Goal: Book appointment/travel/reservation

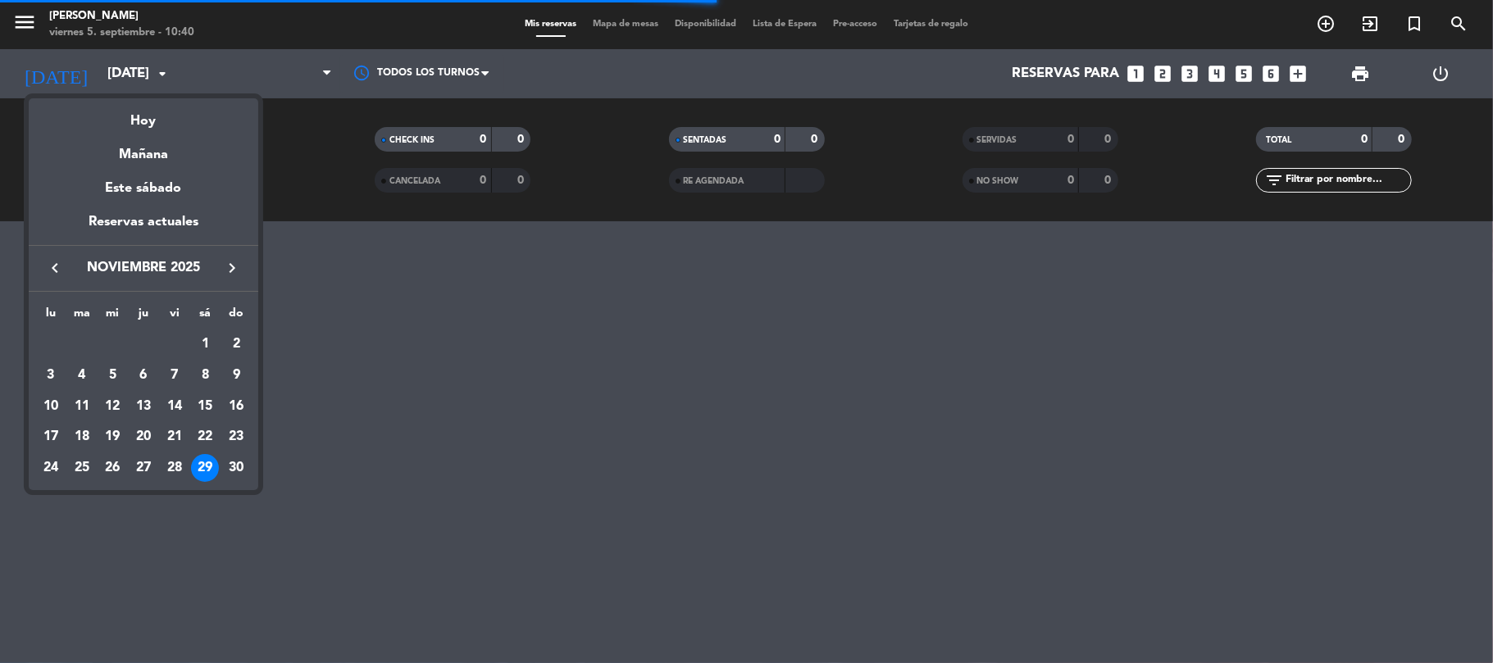
click at [61, 266] on icon "keyboard_arrow_left" at bounding box center [55, 268] width 20 height 20
click at [60, 266] on icon "keyboard_arrow_left" at bounding box center [55, 268] width 20 height 20
click at [187, 437] on div "19" at bounding box center [175, 437] width 28 height 28
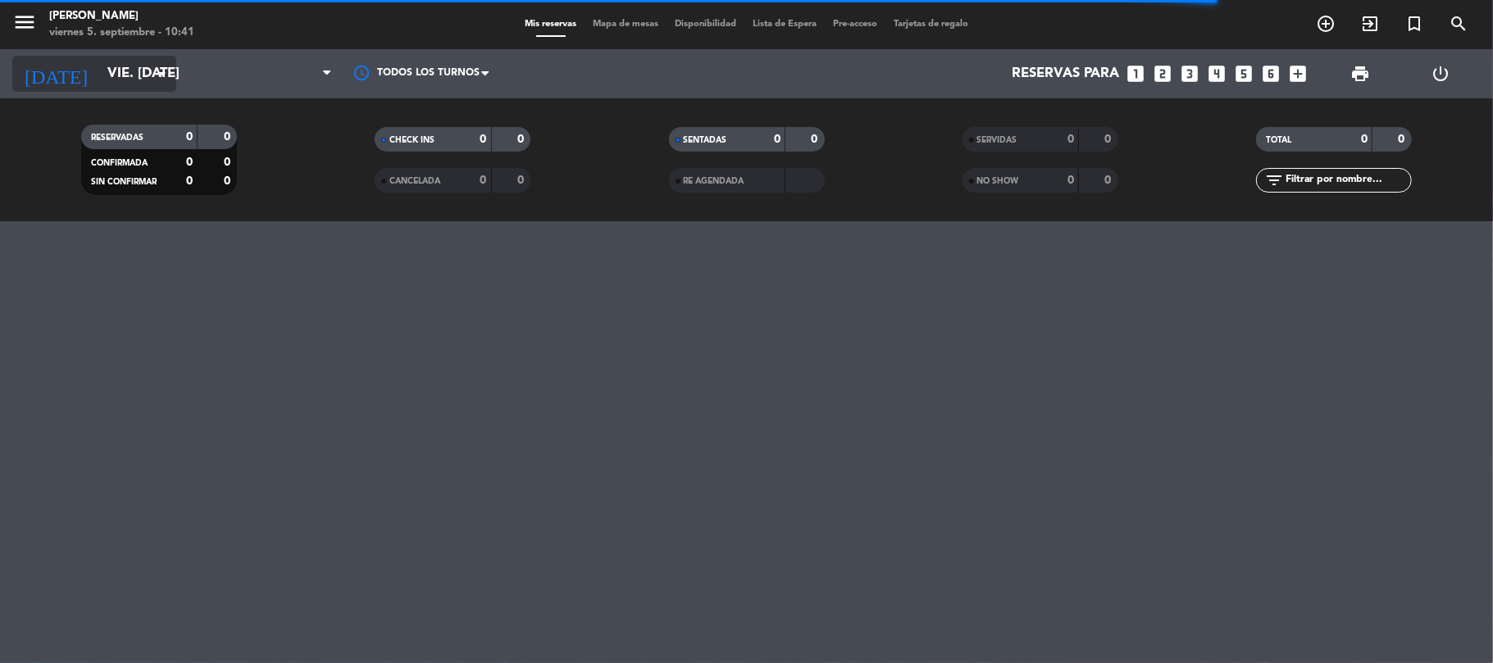
click at [100, 73] on input "vie. [DATE]" at bounding box center [187, 74] width 177 height 32
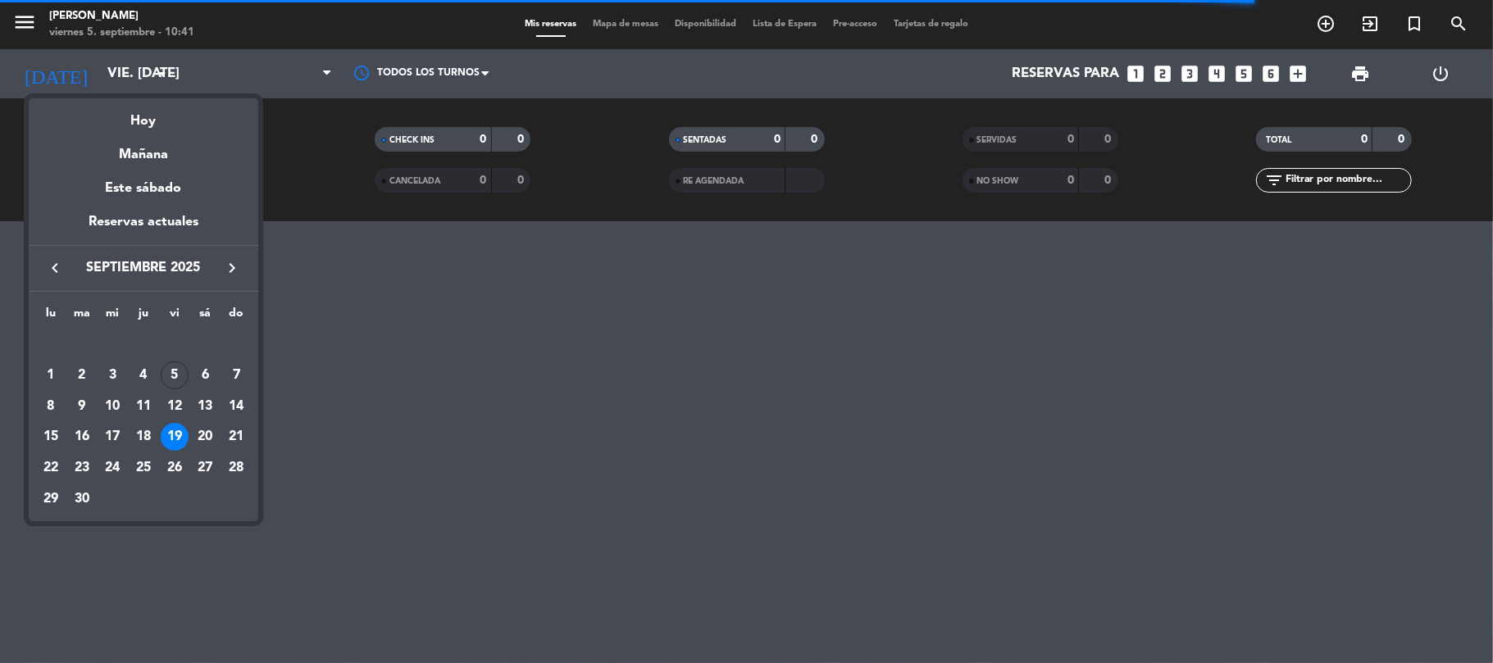
click at [62, 264] on icon "keyboard_arrow_left" at bounding box center [55, 268] width 20 height 20
click at [179, 439] on div "22" at bounding box center [175, 437] width 28 height 28
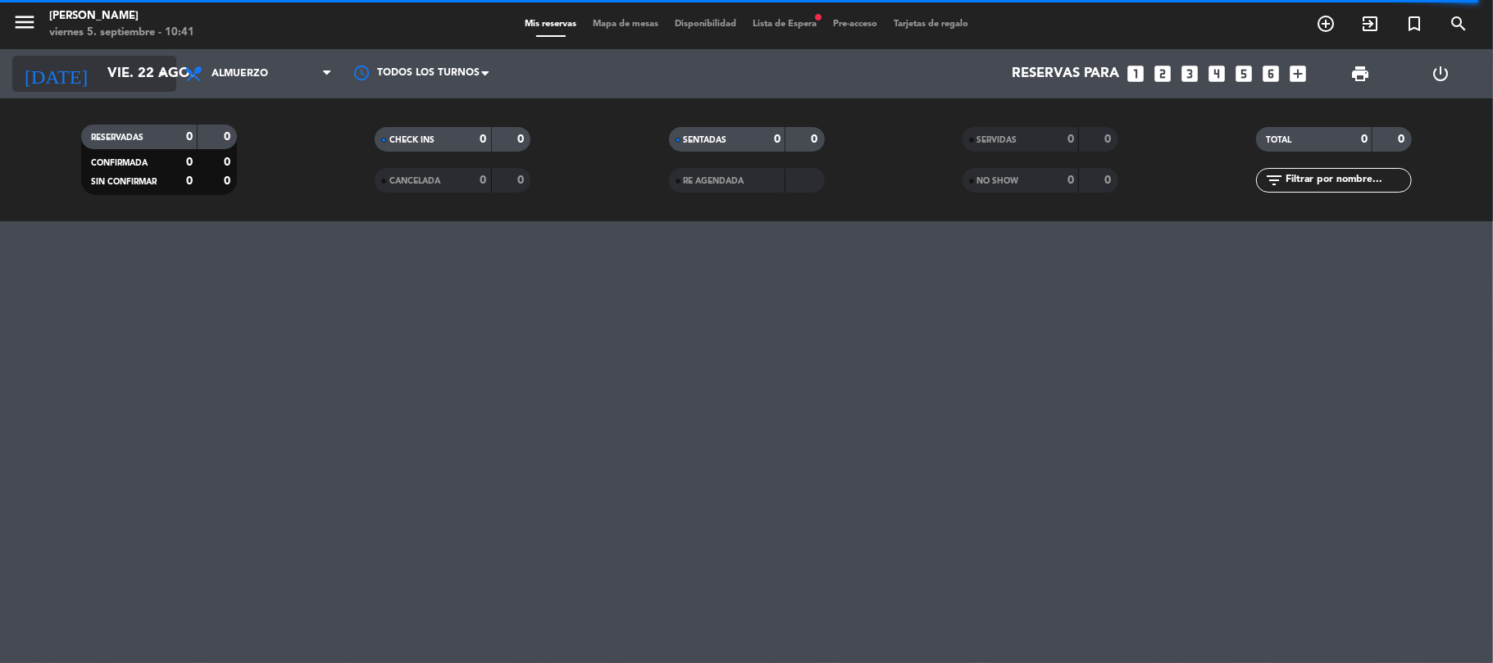
click at [99, 67] on input "vie. 22 ago." at bounding box center [187, 74] width 177 height 32
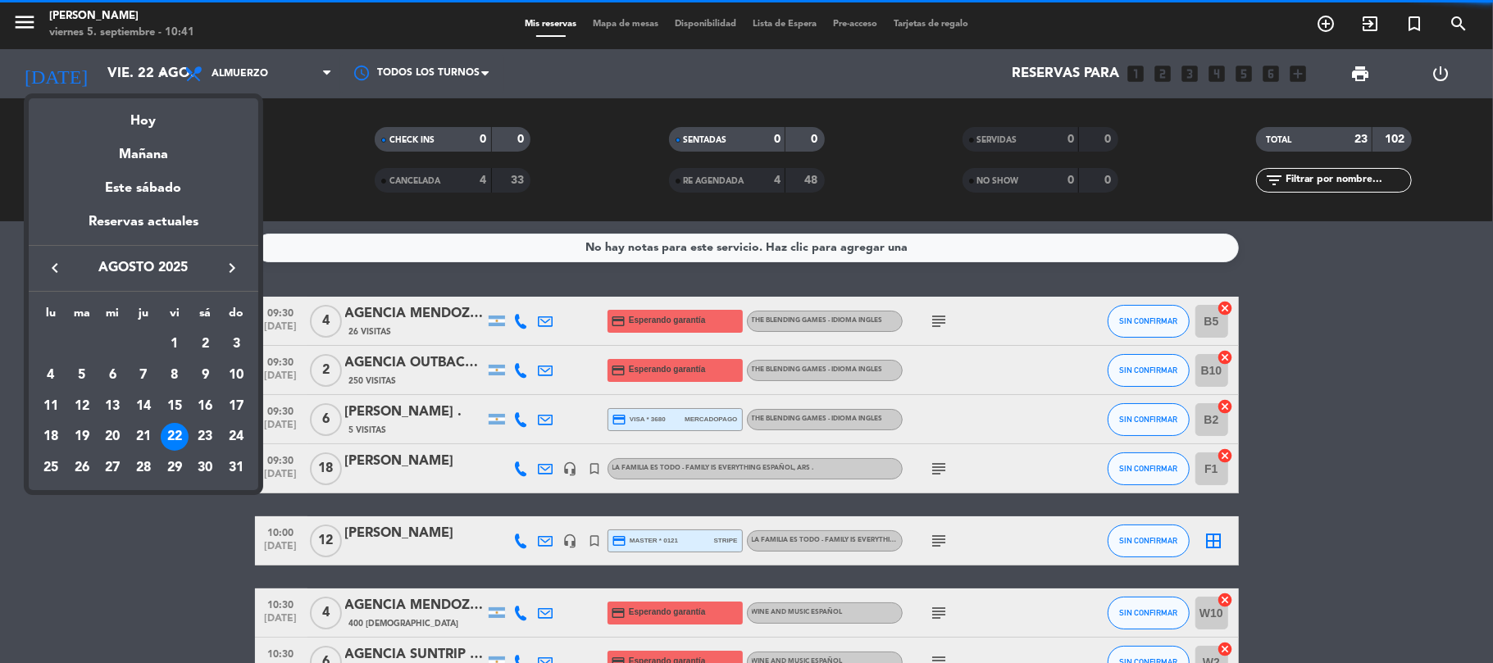
drag, startPoint x: 75, startPoint y: 516, endPoint x: 79, endPoint y: 498, distance: 17.5
click at [77, 507] on div at bounding box center [746, 331] width 1493 height 663
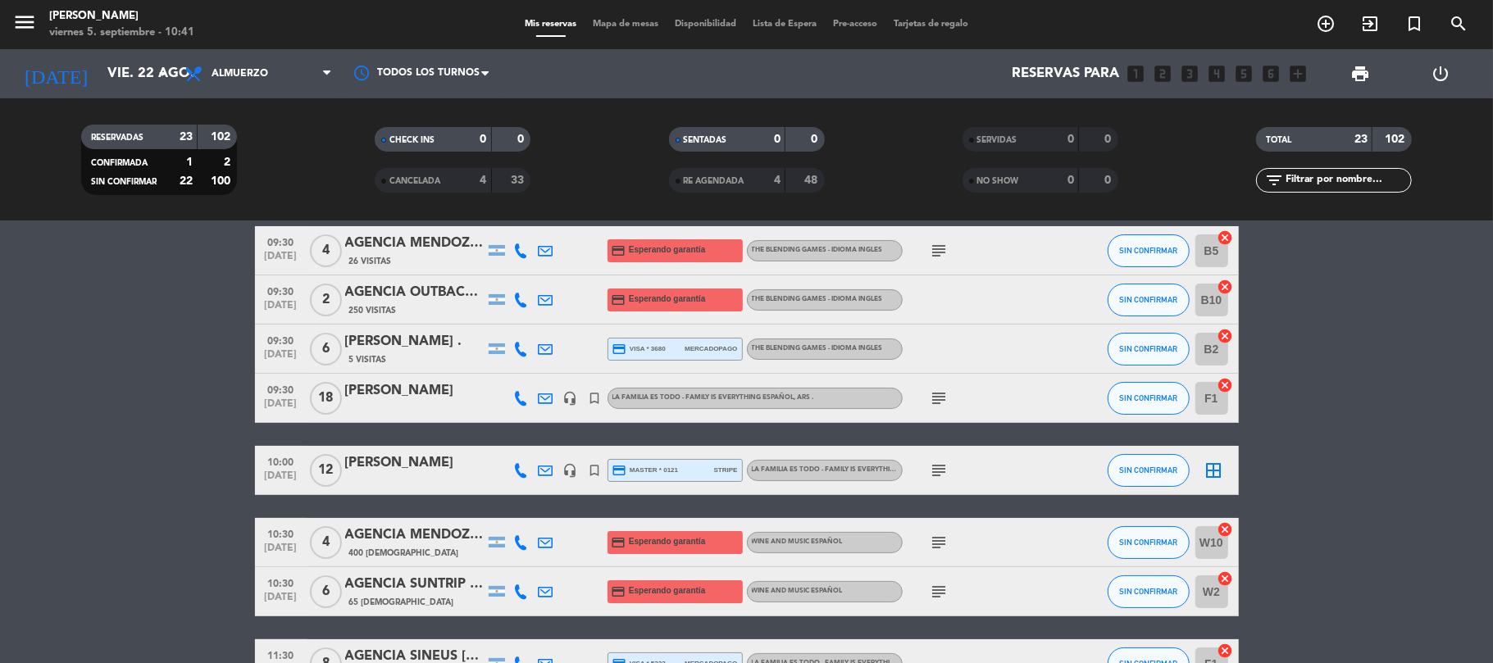
scroll to position [109, 0]
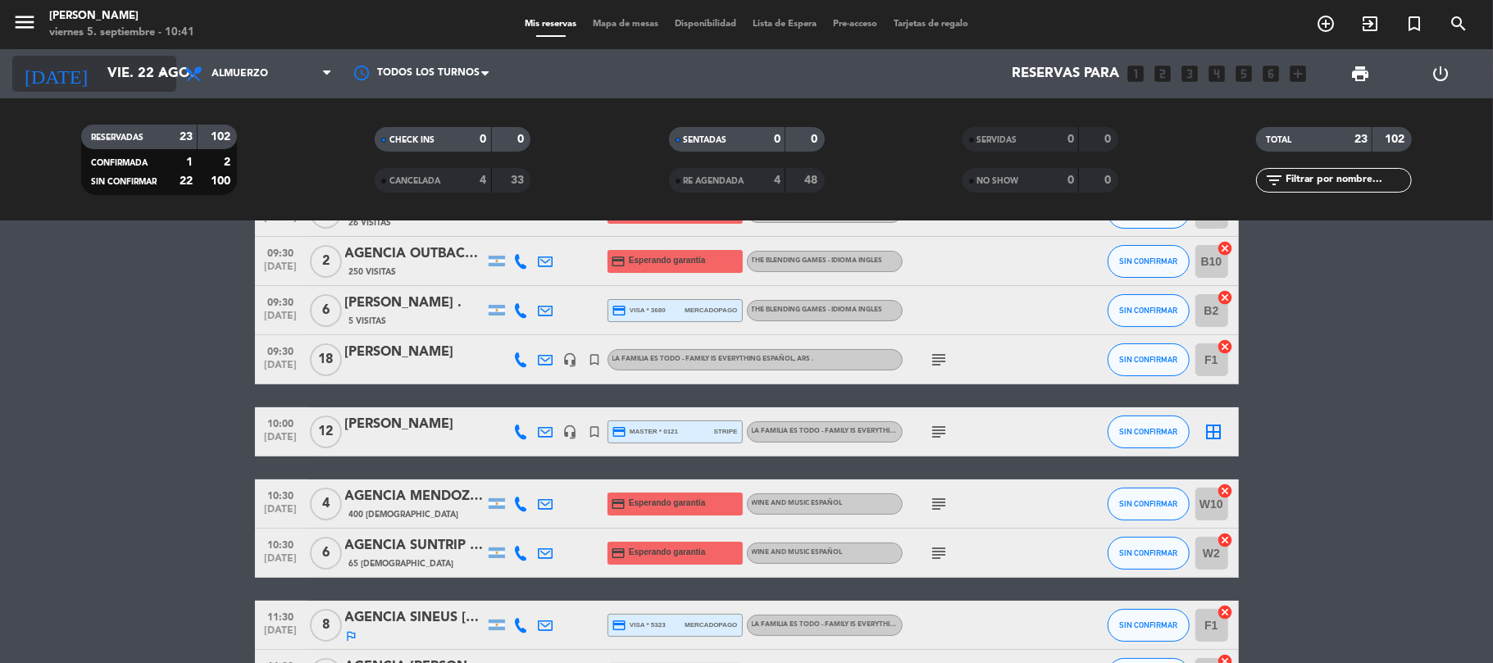
click at [119, 80] on input "vie. 22 ago." at bounding box center [187, 74] width 177 height 32
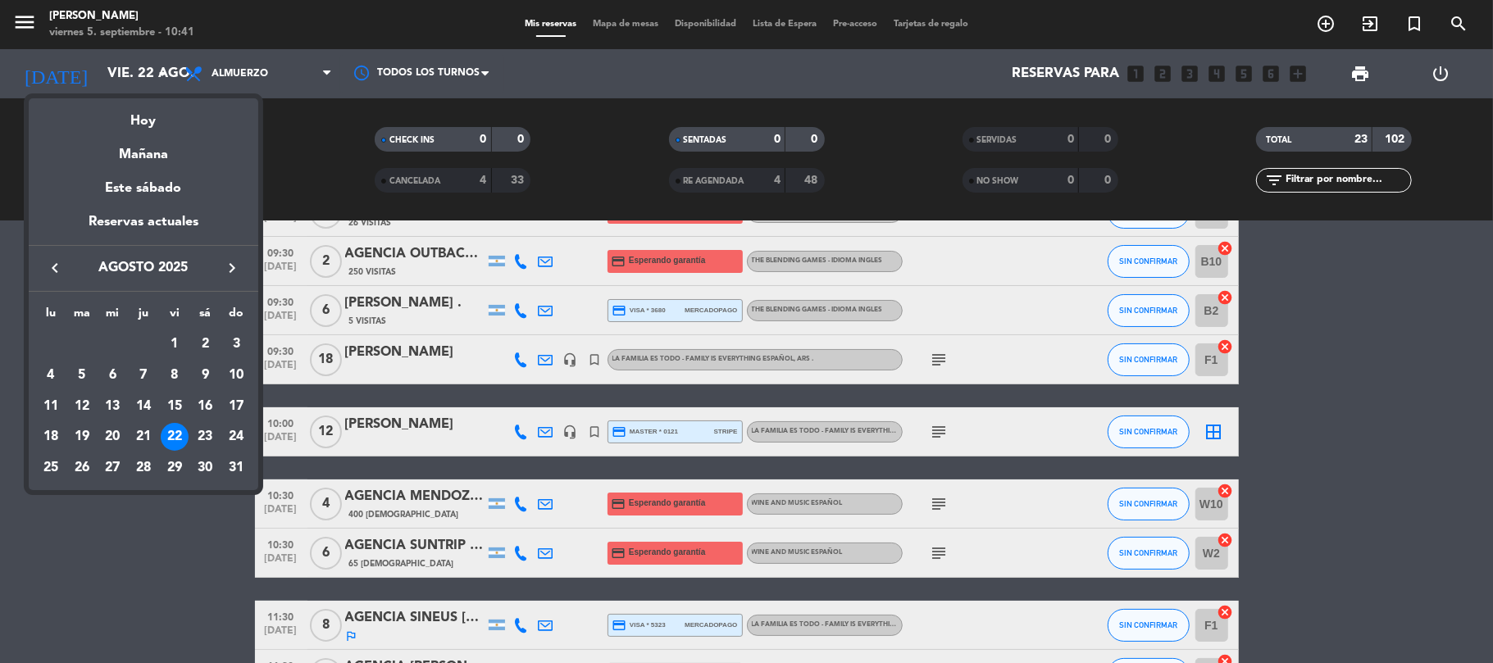
click at [170, 441] on div "22" at bounding box center [175, 437] width 28 height 28
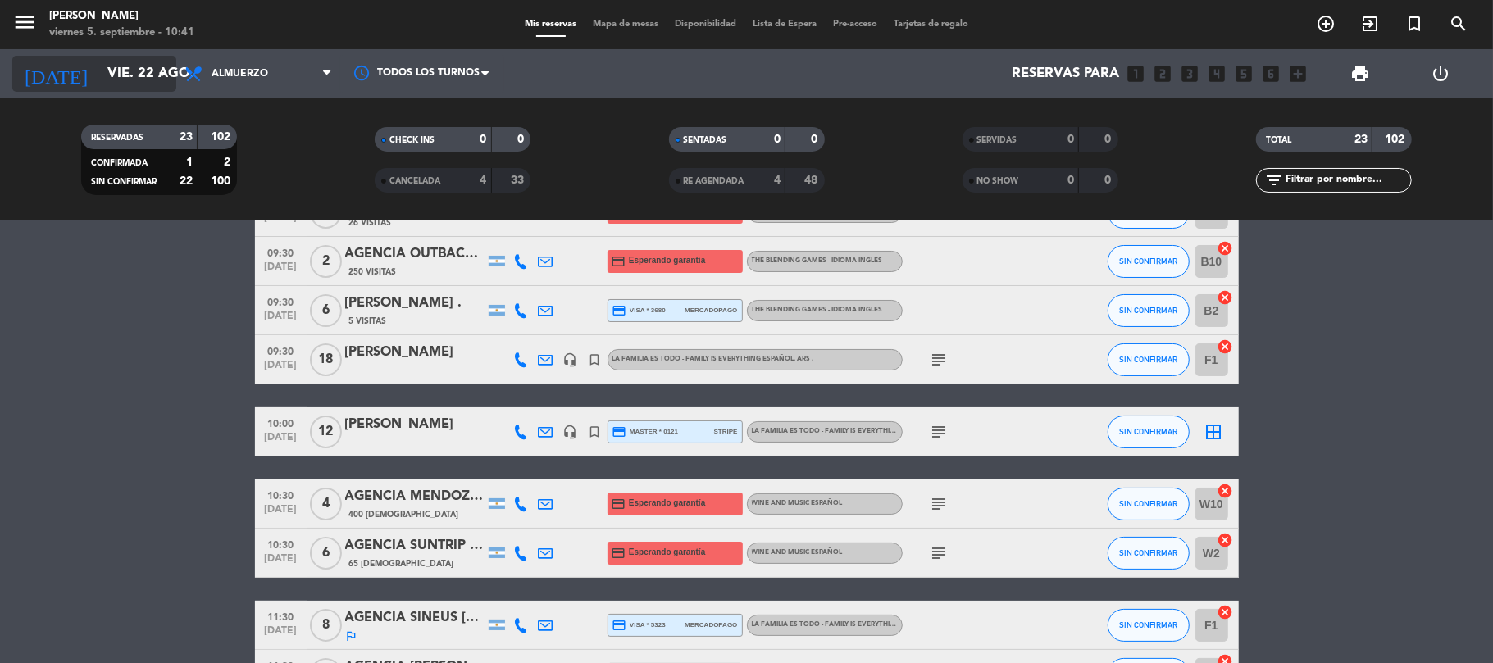
click at [121, 67] on input "vie. 22 ago." at bounding box center [187, 74] width 177 height 32
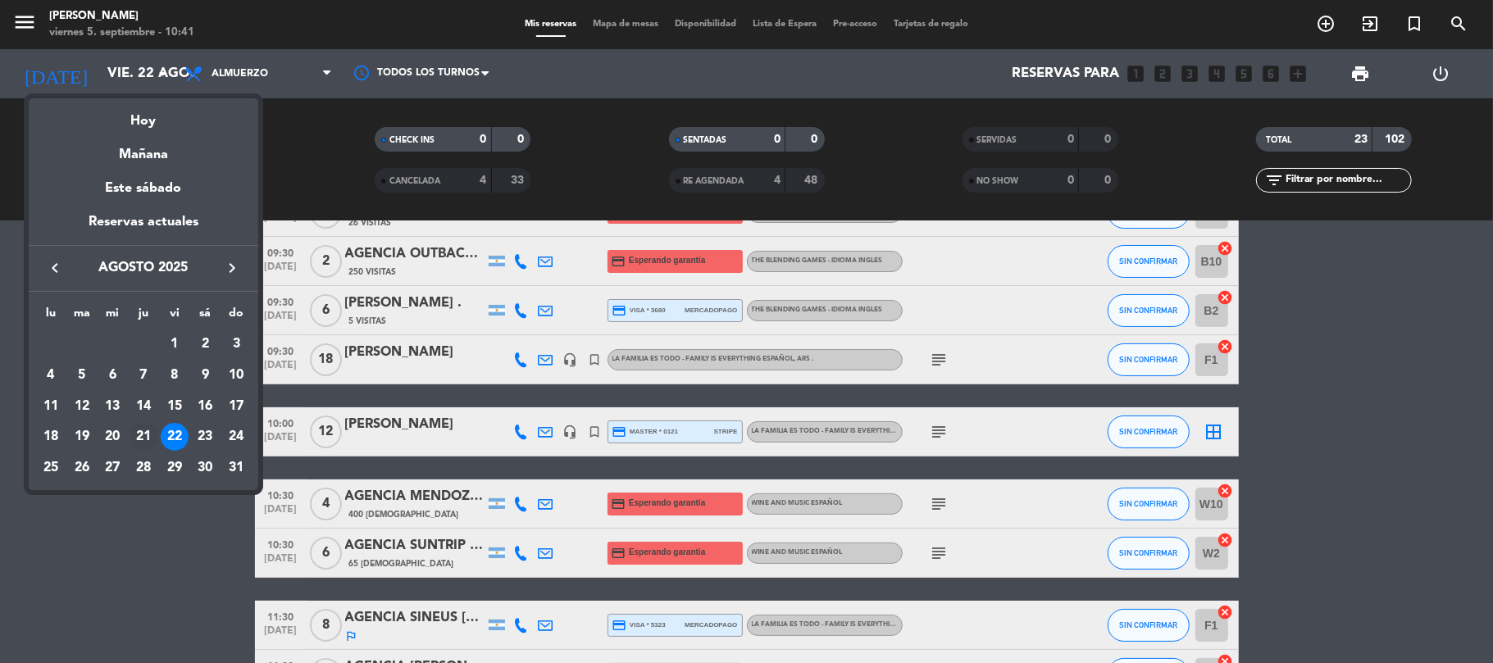
click at [143, 429] on div "21" at bounding box center [144, 437] width 28 height 28
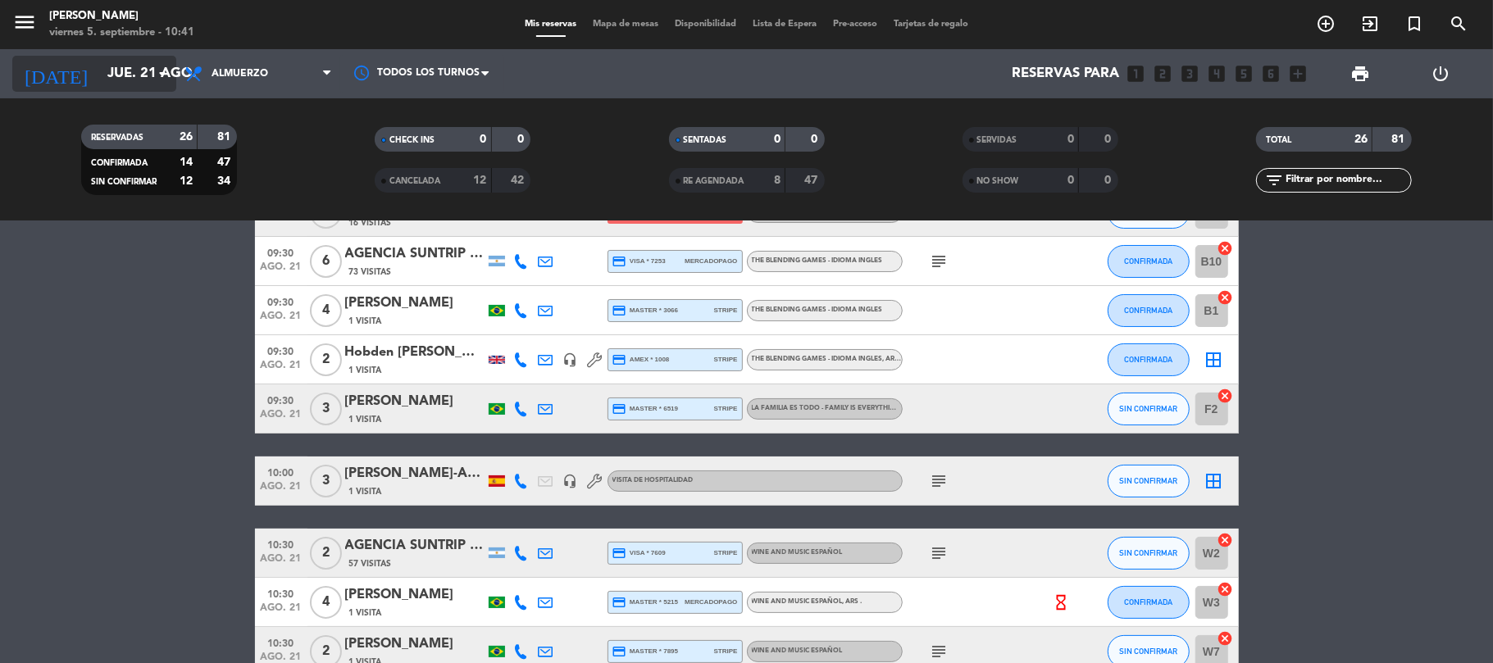
click at [99, 66] on input "jue. 21 ago." at bounding box center [187, 74] width 177 height 32
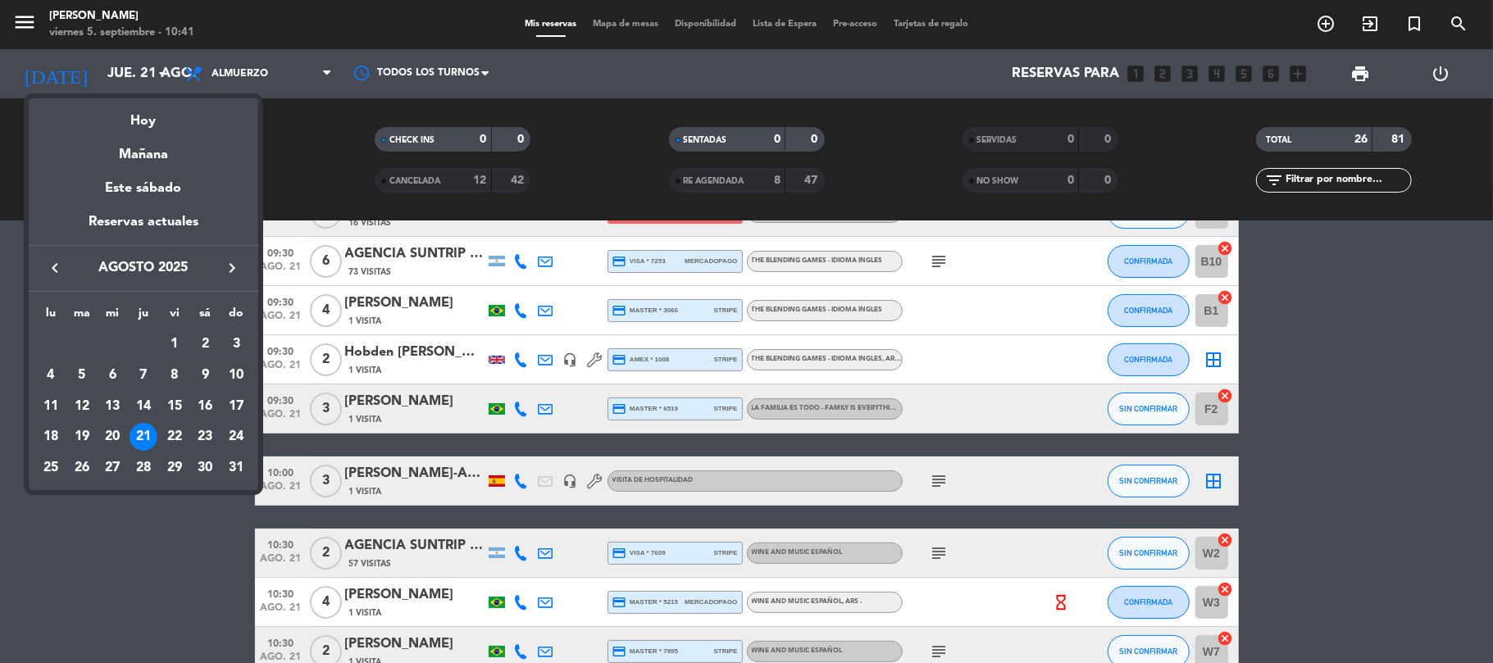
click at [174, 431] on div "22" at bounding box center [175, 437] width 28 height 28
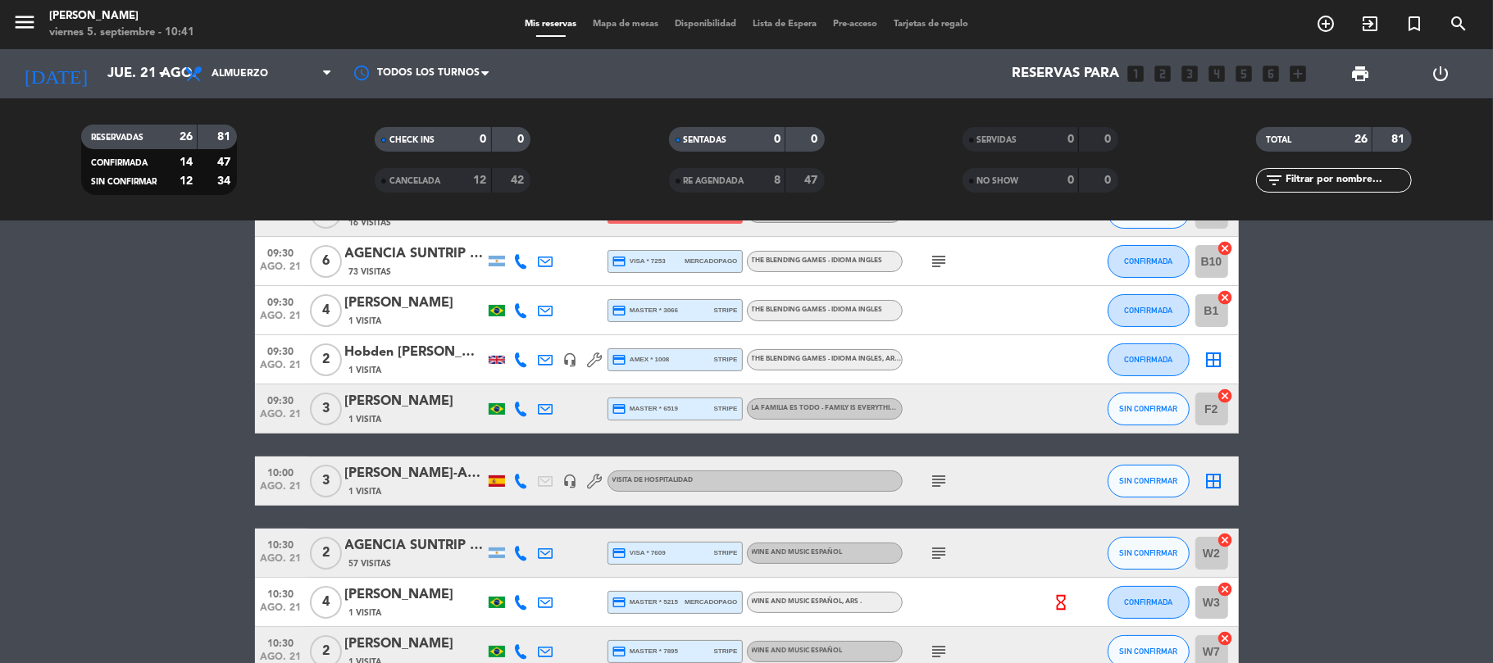
type input "vie. 22 ago."
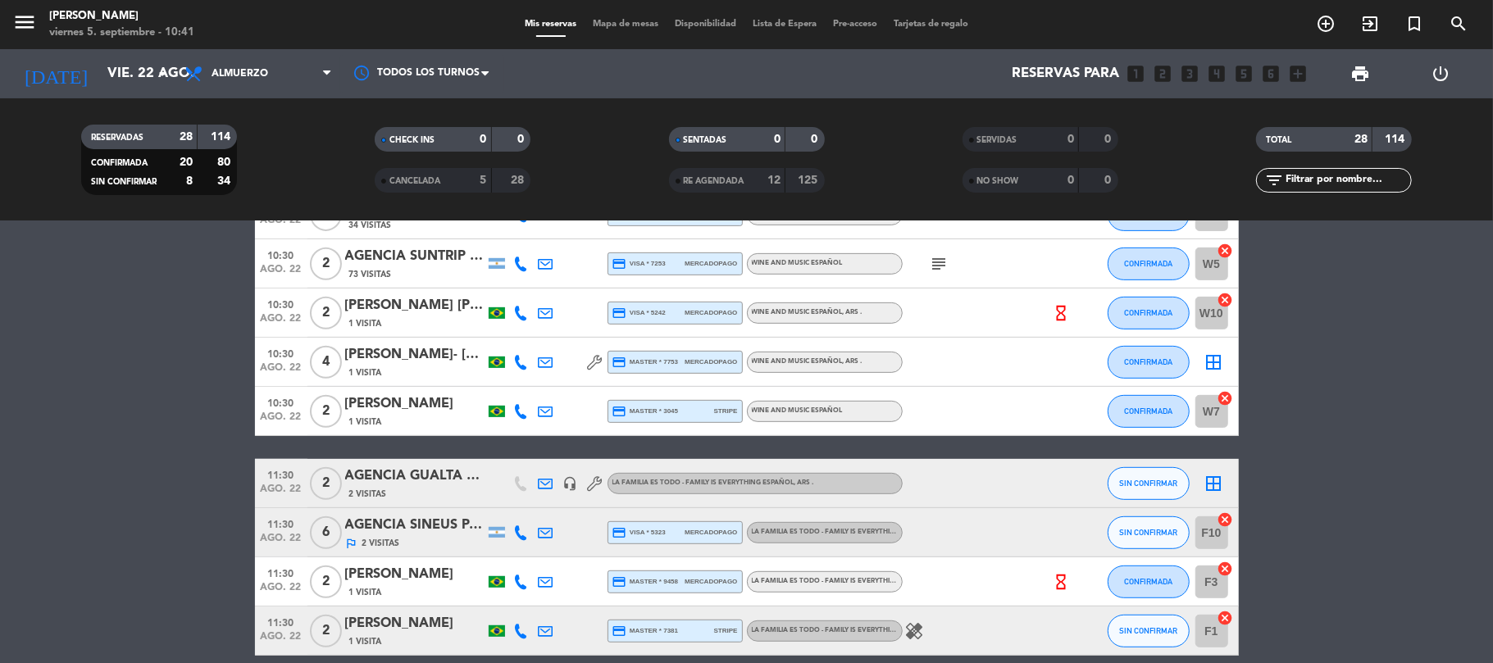
scroll to position [656, 0]
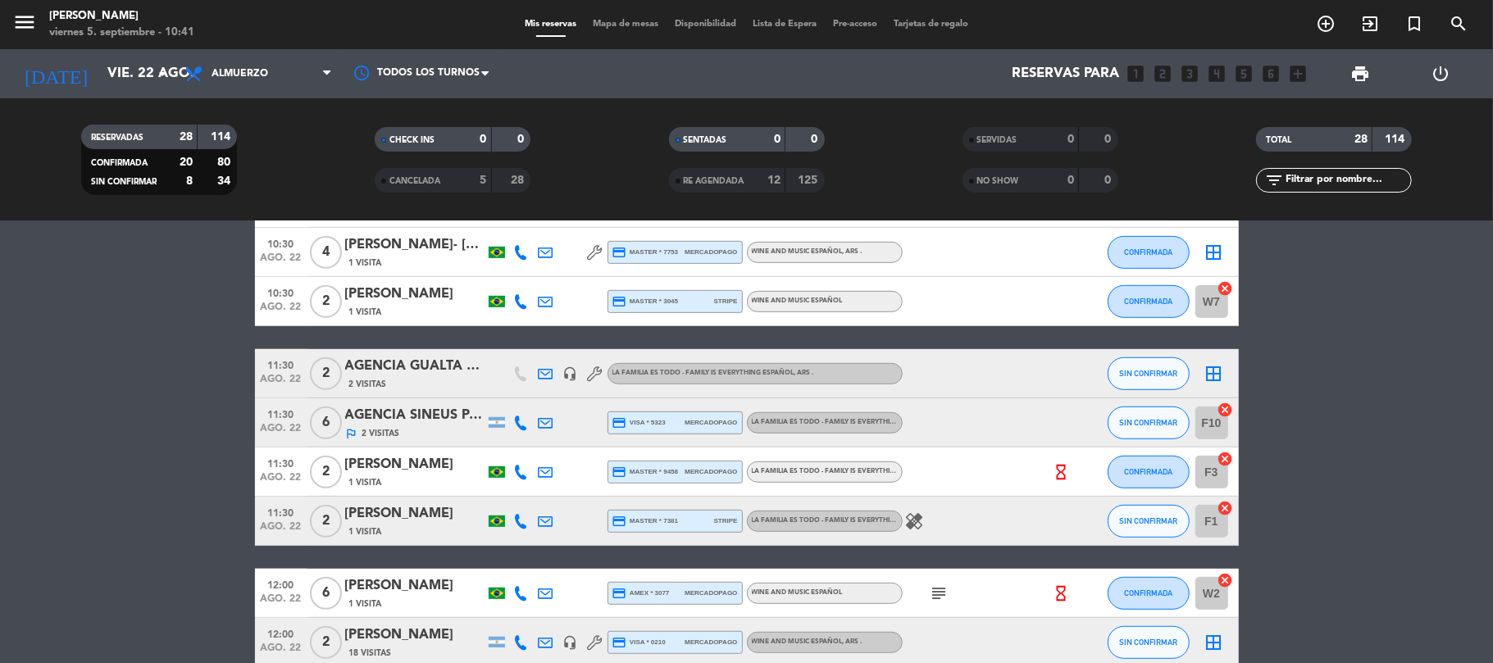
click at [414, 368] on div "AGENCIA GUALTA TRAVEL - [PERSON_NAME]" at bounding box center [414, 366] width 139 height 21
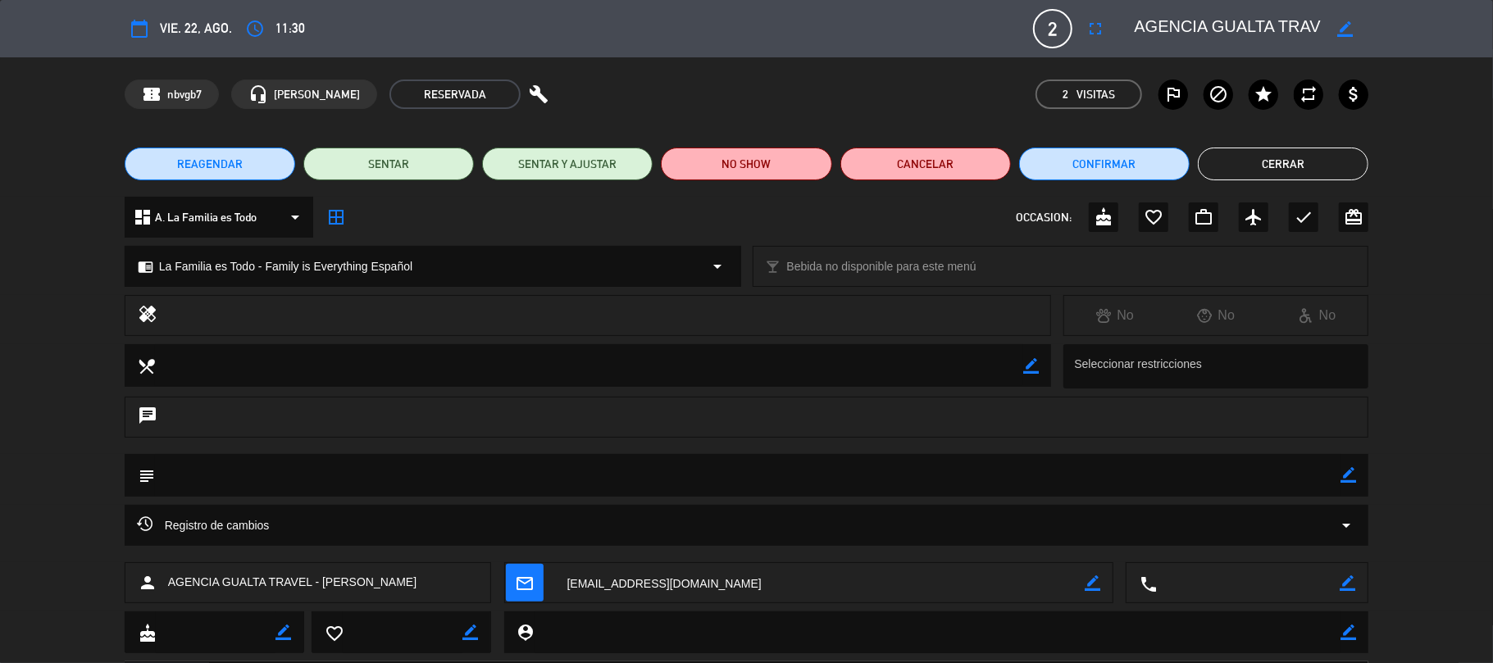
click at [604, 587] on textarea at bounding box center [820, 583] width 530 height 41
